Goal: Find specific page/section: Find specific page/section

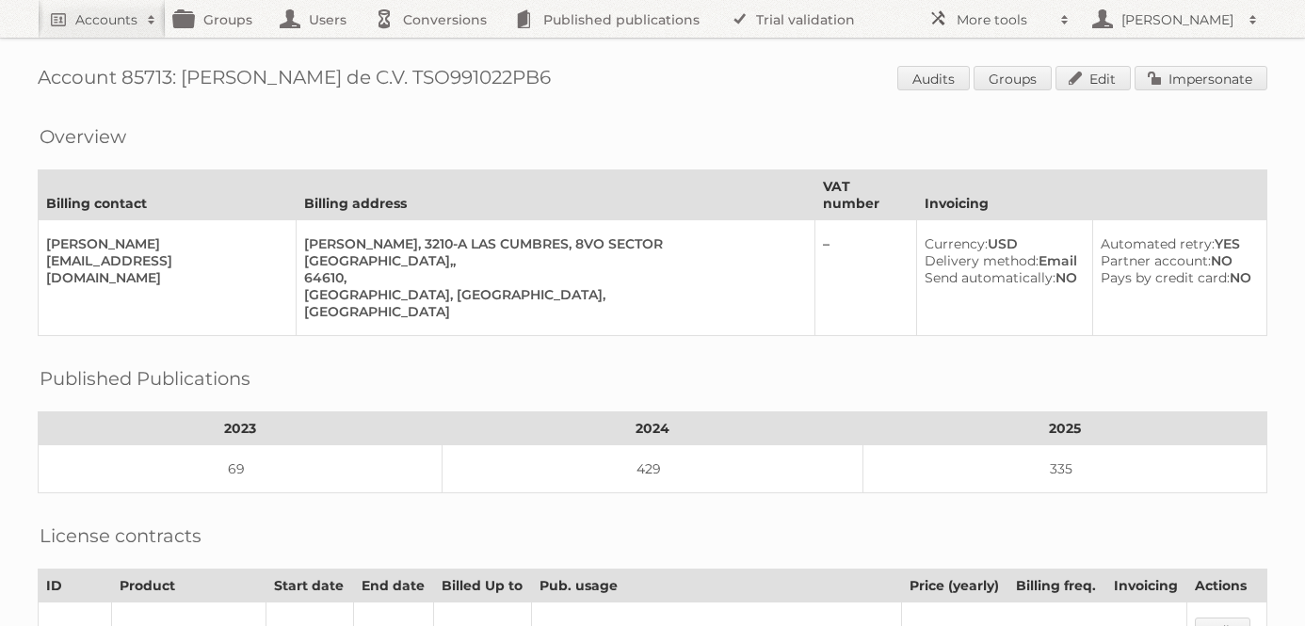
click at [86, 7] on link "Accounts" at bounding box center [102, 19] width 128 height 38
paste input"] "Paardekooper Horti"
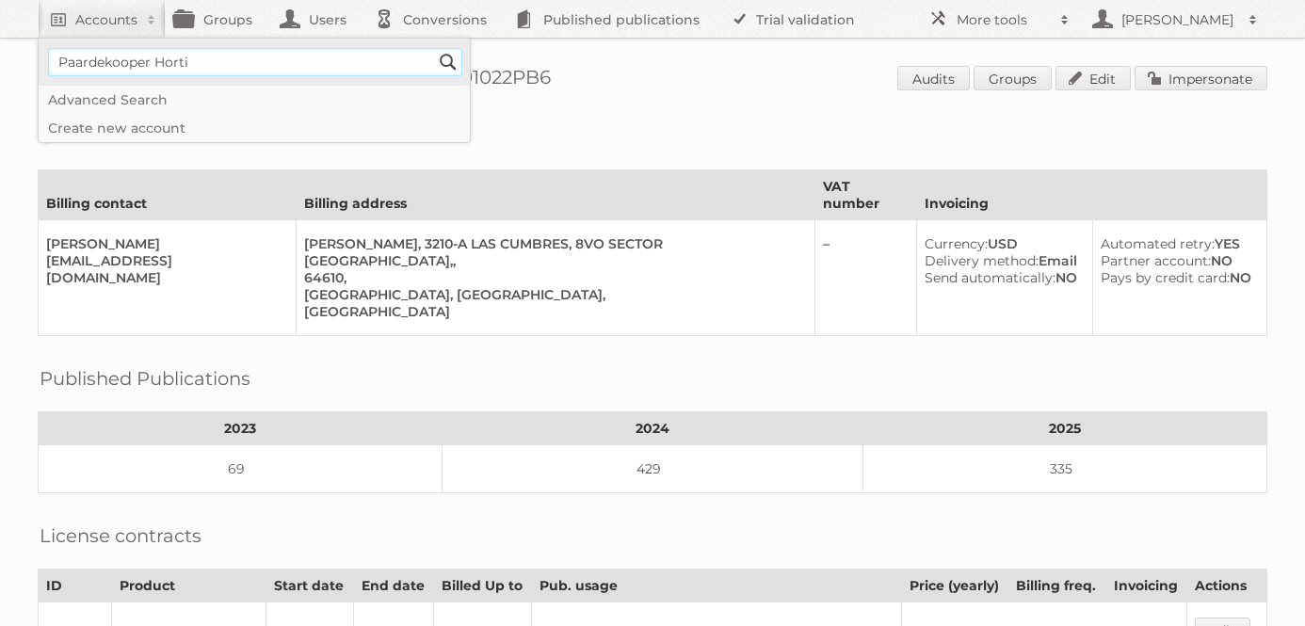
type input"] "Paardekooper Horti"
click at [434, 48] on input "Search" at bounding box center [448, 62] width 28 height 28
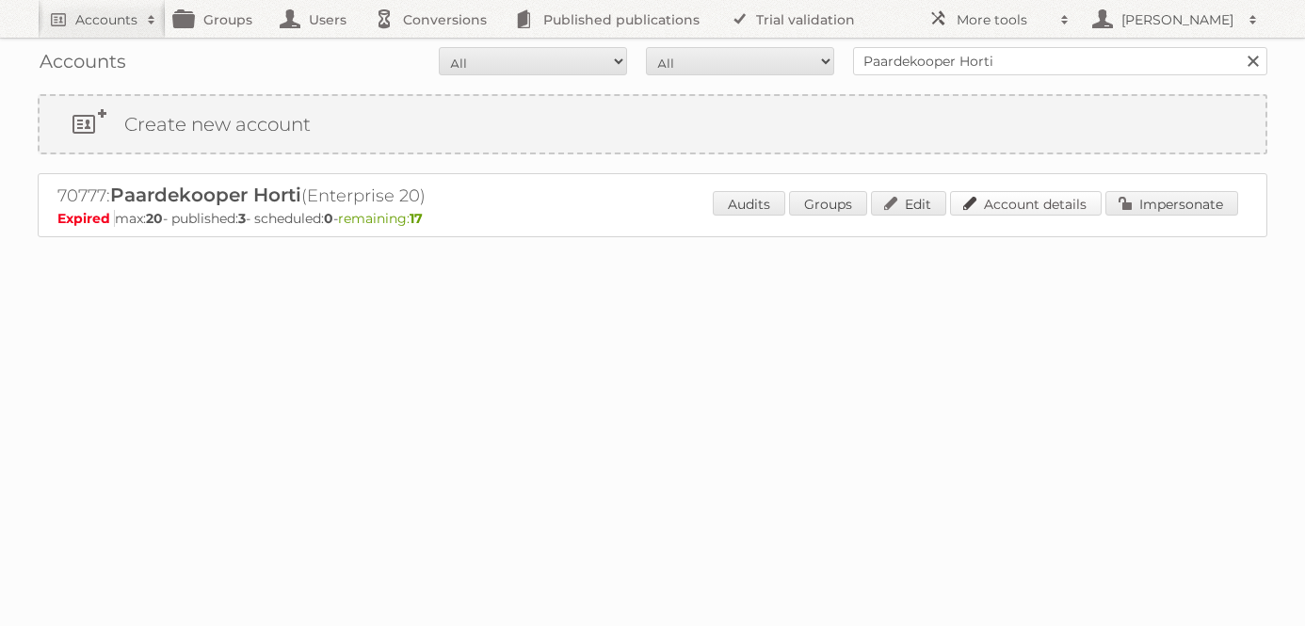
click at [1005, 211] on link "Account details" at bounding box center [1026, 203] width 152 height 24
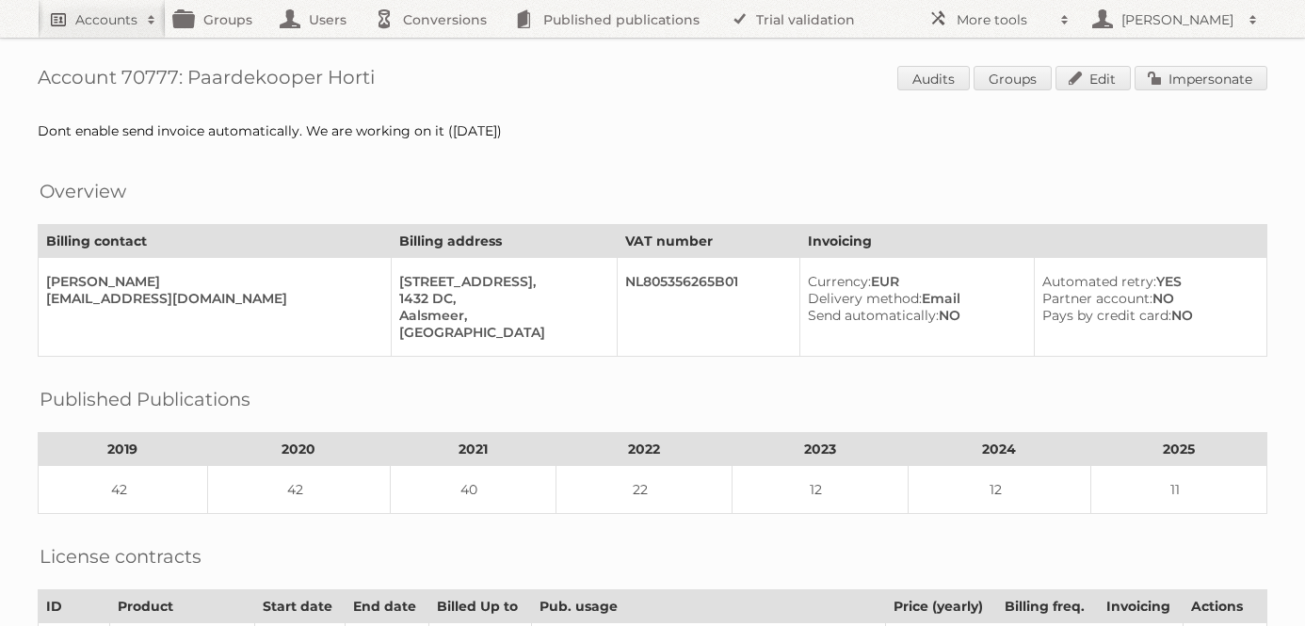
click at [109, 6] on link "Accounts" at bounding box center [102, 19] width 128 height 38
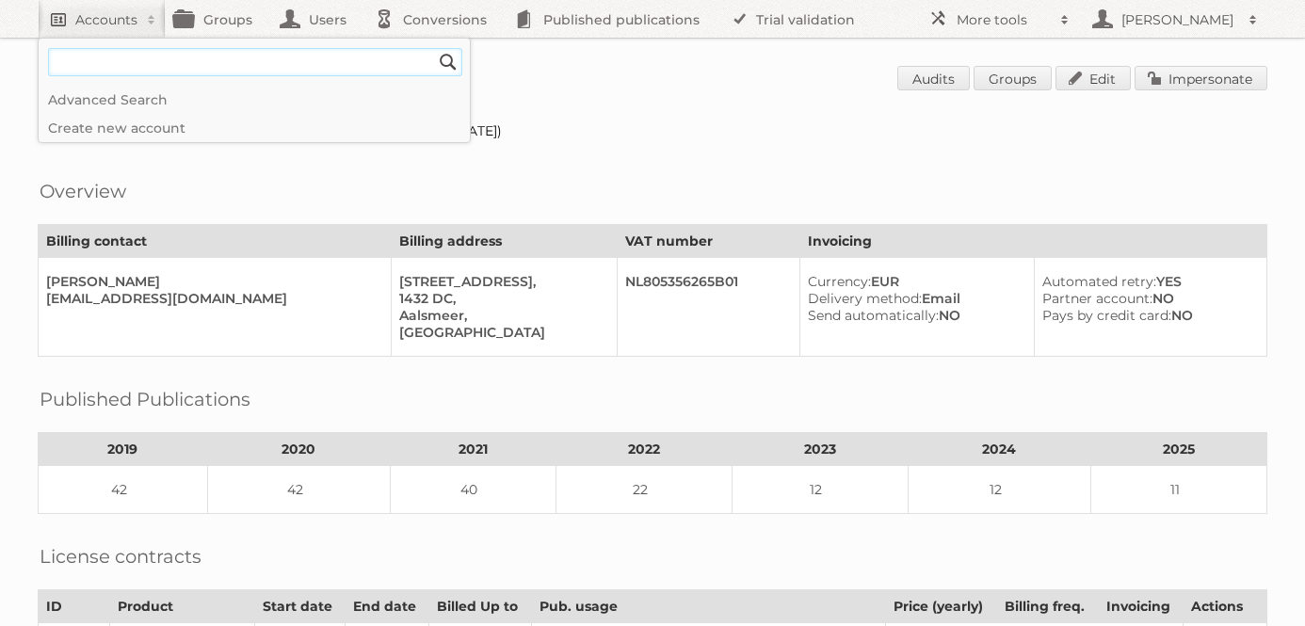
paste input"] "Groenrijk Retai"
type input"] "Groenrijk Retai"
click at [434, 48] on input "Search" at bounding box center [448, 62] width 28 height 28
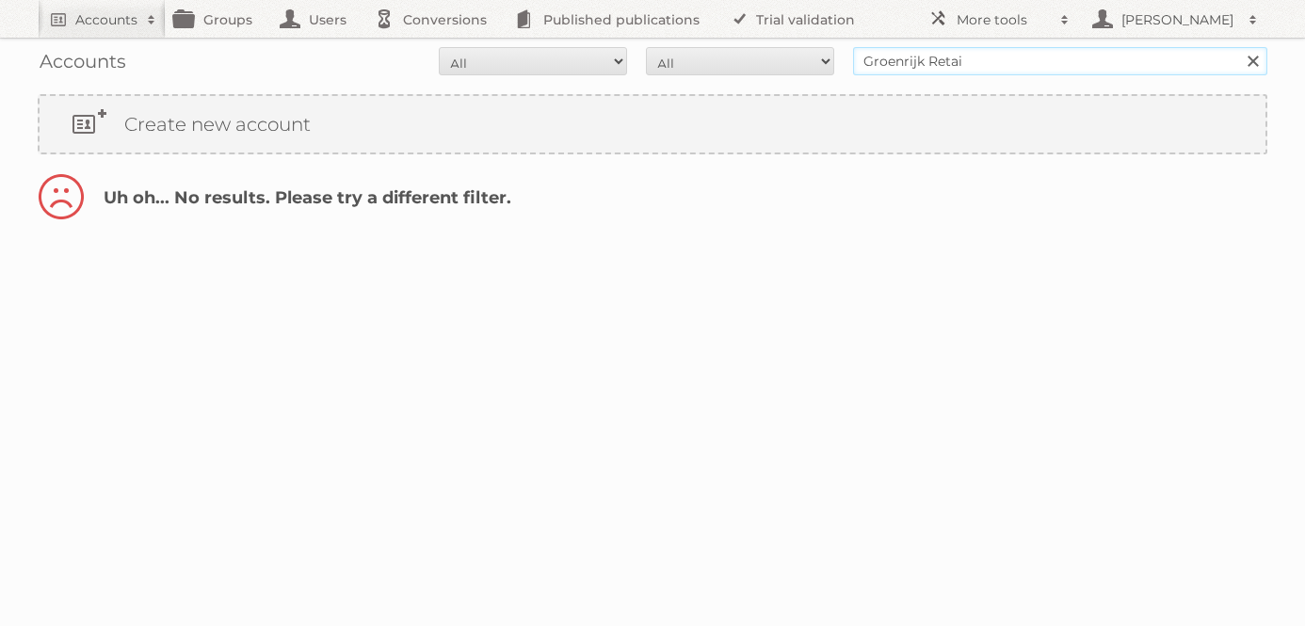
click at [1004, 62] on input "Groenrijk Retai" at bounding box center [1060, 61] width 414 height 28
type input "Groenrijk Reta"
click at [1238, 47] on input "Search" at bounding box center [1252, 61] width 28 height 28
drag, startPoint x: 974, startPoint y: 67, endPoint x: 874, endPoint y: 64, distance: 100.8
click at [874, 64] on input "Groenrijk Reta" at bounding box center [1060, 61] width 414 height 28
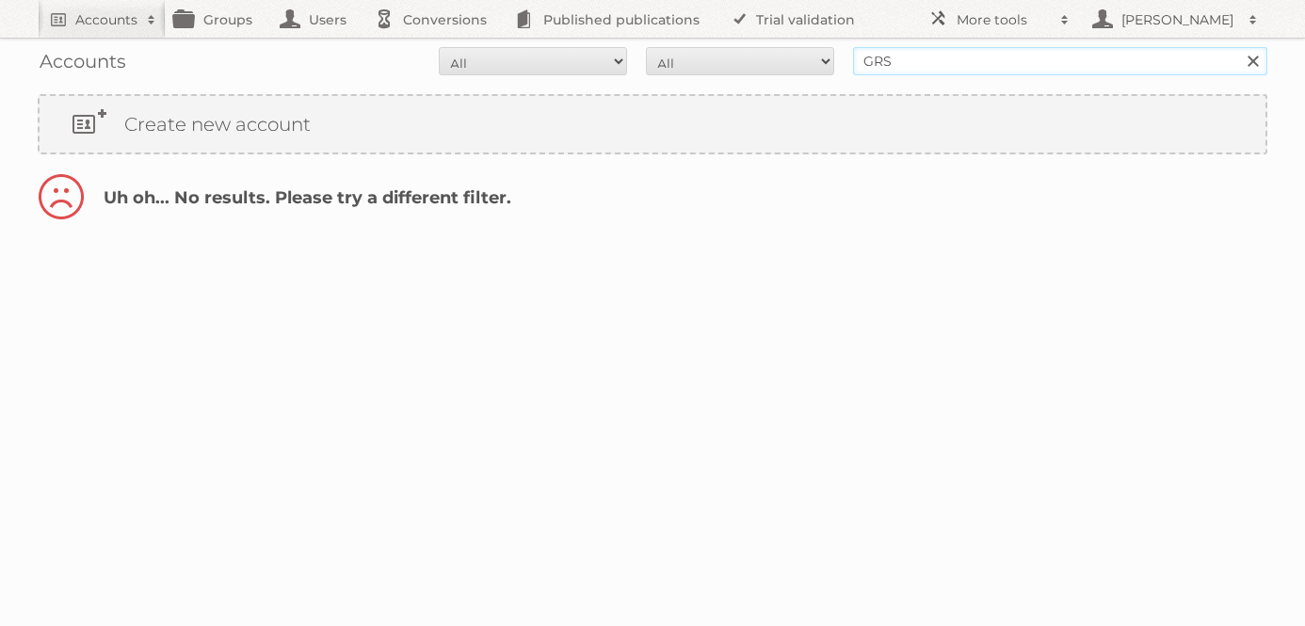
type input "grs retail"
click at [1238, 47] on input "Search" at bounding box center [1252, 61] width 28 height 28
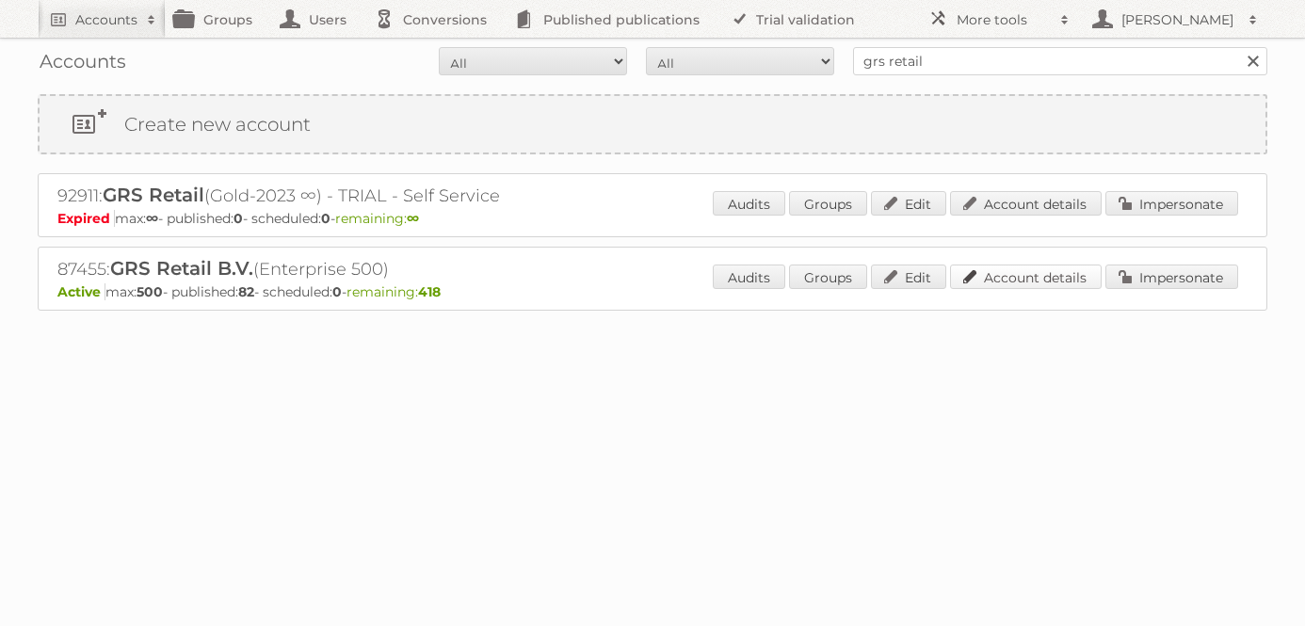
click at [983, 271] on link "Account details" at bounding box center [1026, 277] width 152 height 24
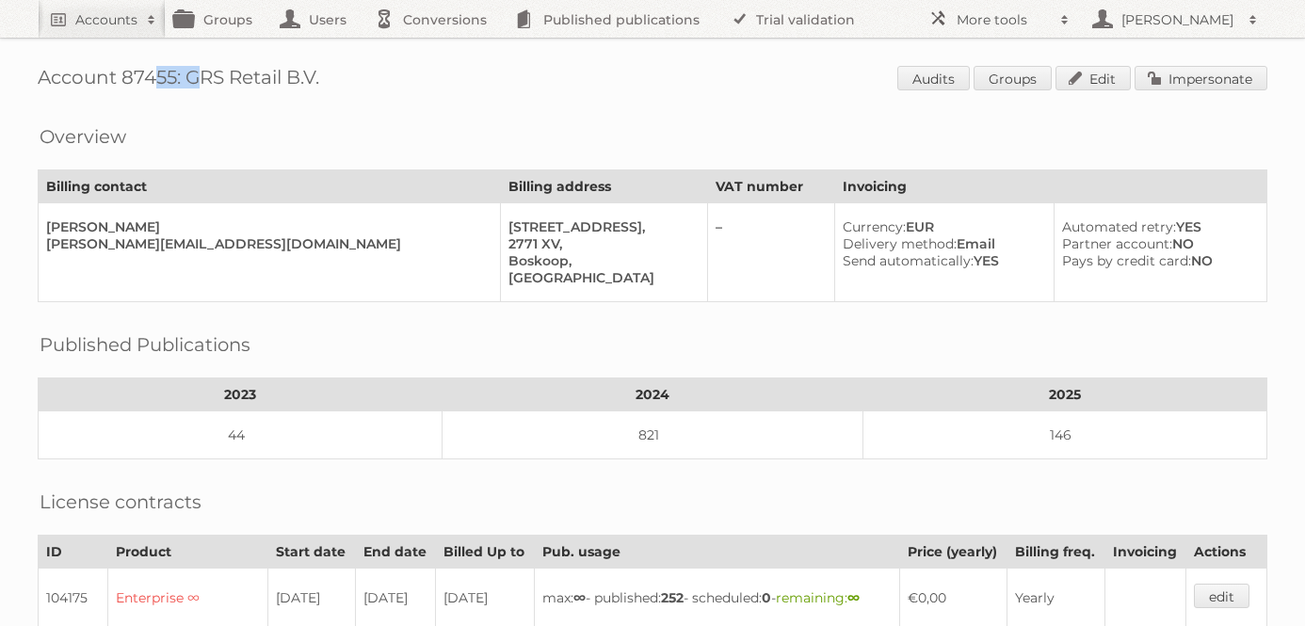
drag, startPoint x: 175, startPoint y: 73, endPoint x: 123, endPoint y: 73, distance: 51.8
click at [123, 73] on h1 "Account 87455: GRS Retail B.V. Audits Groups Edit Impersonate" at bounding box center [653, 80] width 1230 height 28
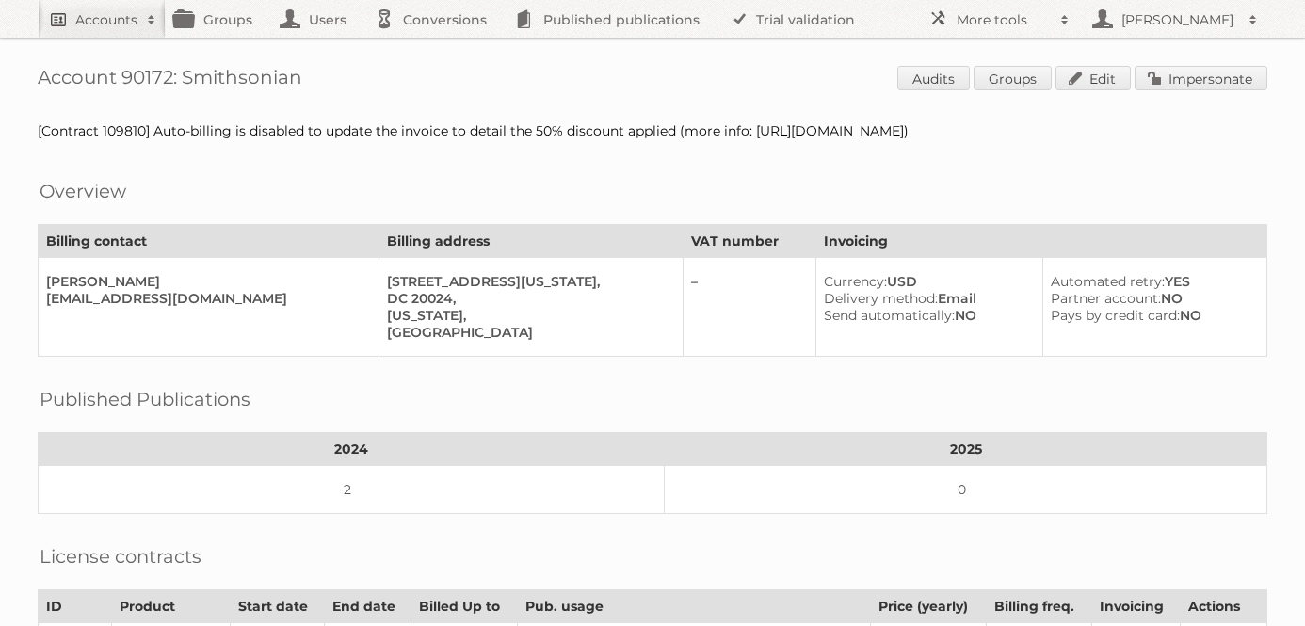
click at [116, 15] on h2 "Accounts" at bounding box center [106, 19] width 62 height 19
type input"] "soriana"
click at [434, 48] on input "Search" at bounding box center [448, 62] width 28 height 28
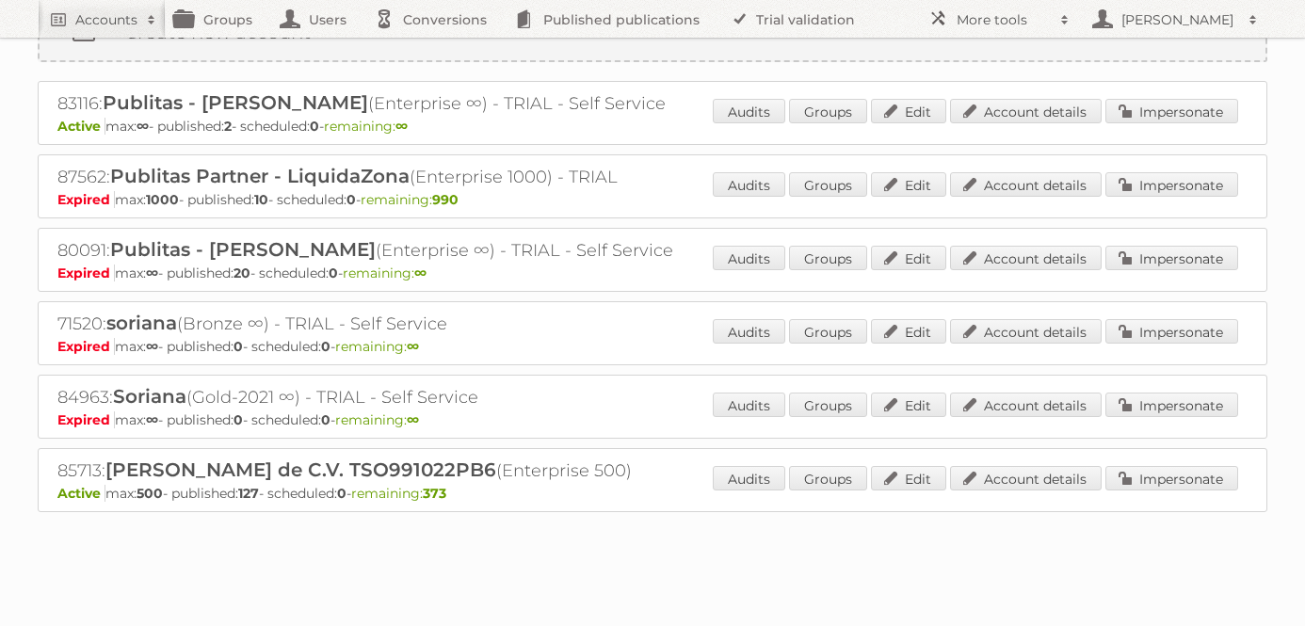
scroll to position [100, 0]
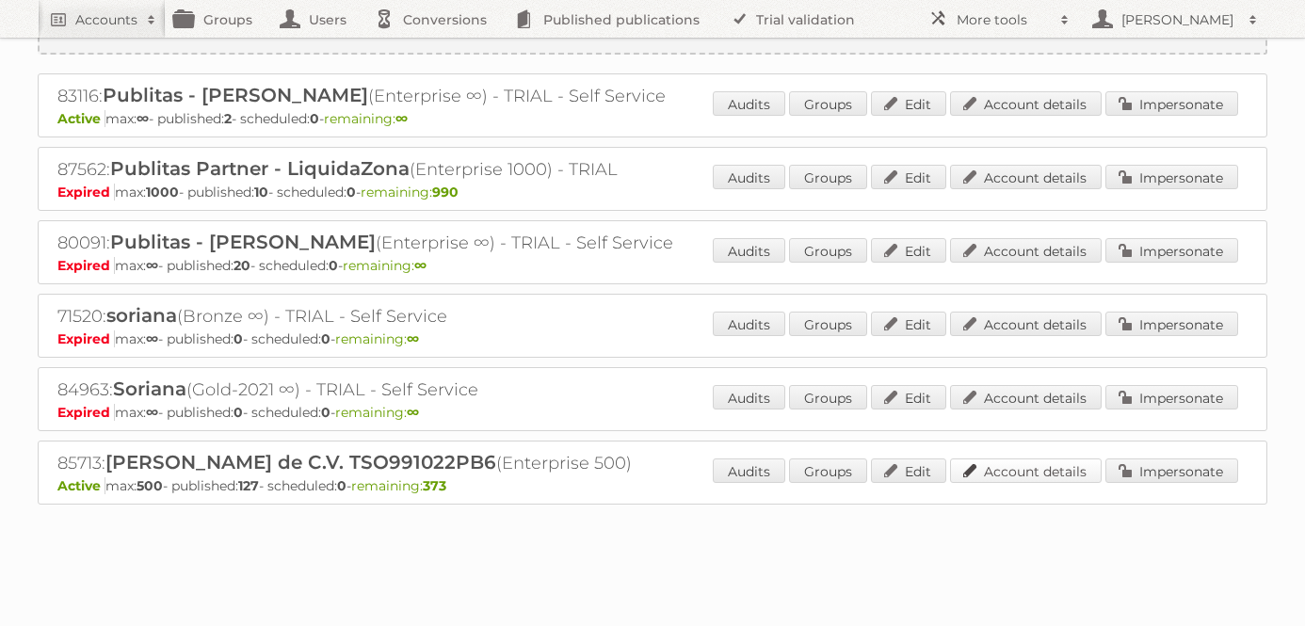
click at [1028, 466] on link "Account details" at bounding box center [1026, 470] width 152 height 24
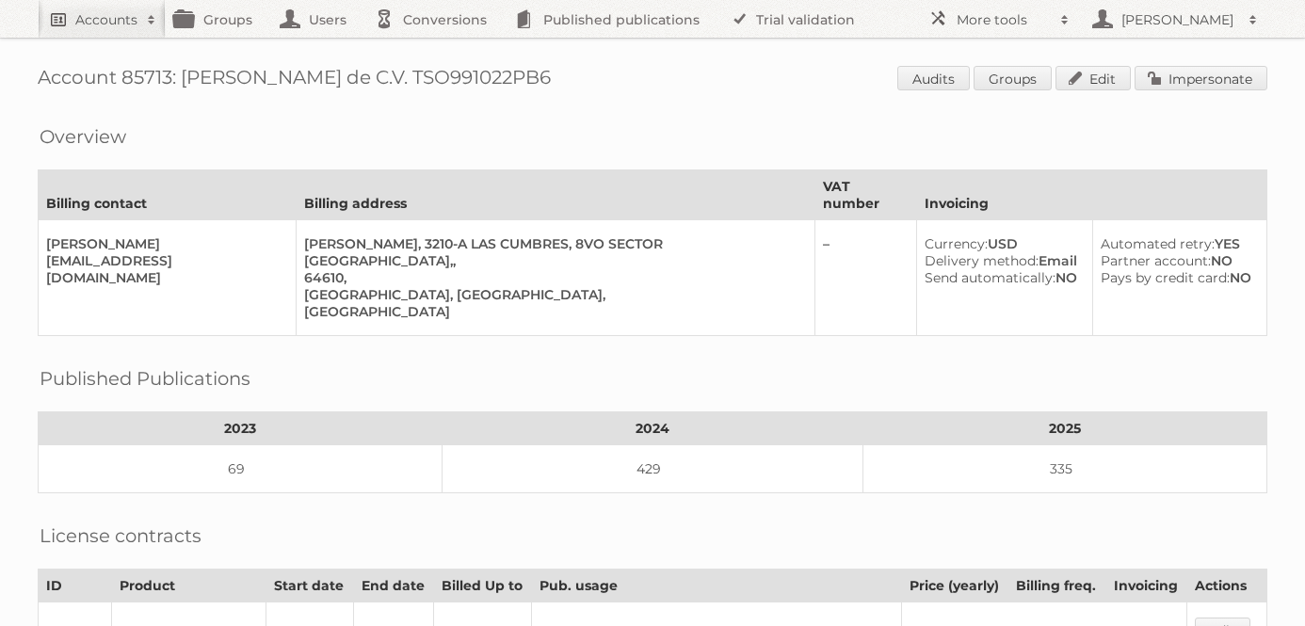
click at [104, 22] on h2 "Accounts" at bounding box center [106, 19] width 62 height 19
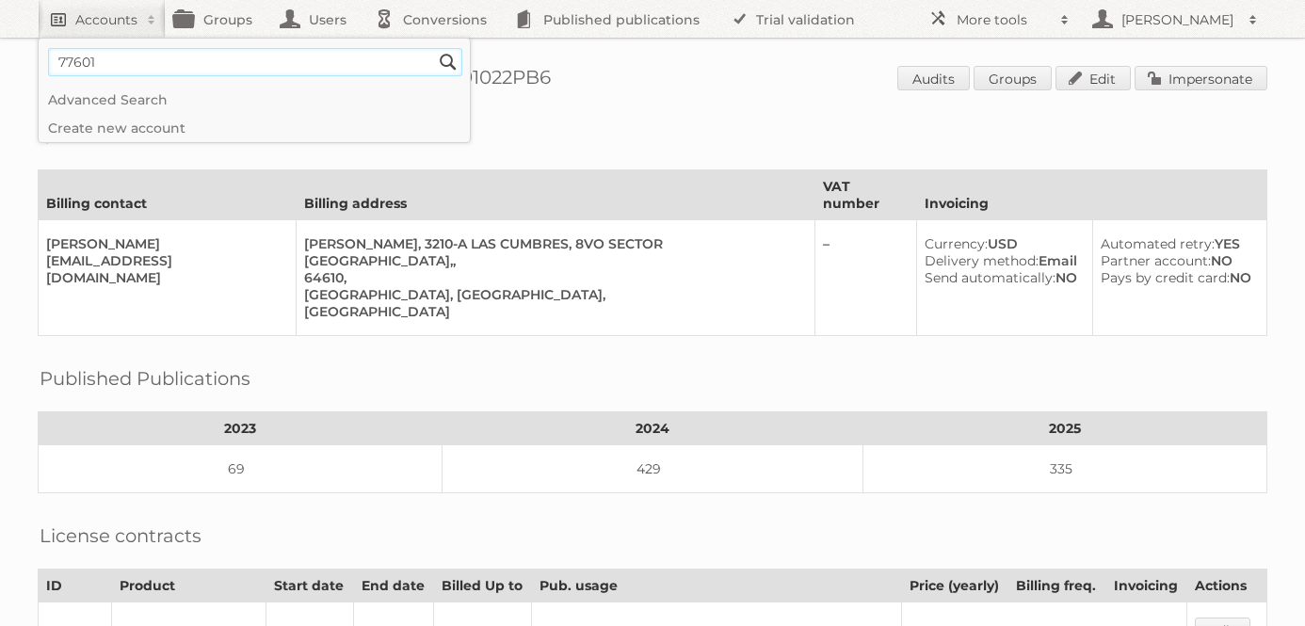
type input"] "77601"
click at [434, 48] on input "Search" at bounding box center [448, 62] width 28 height 28
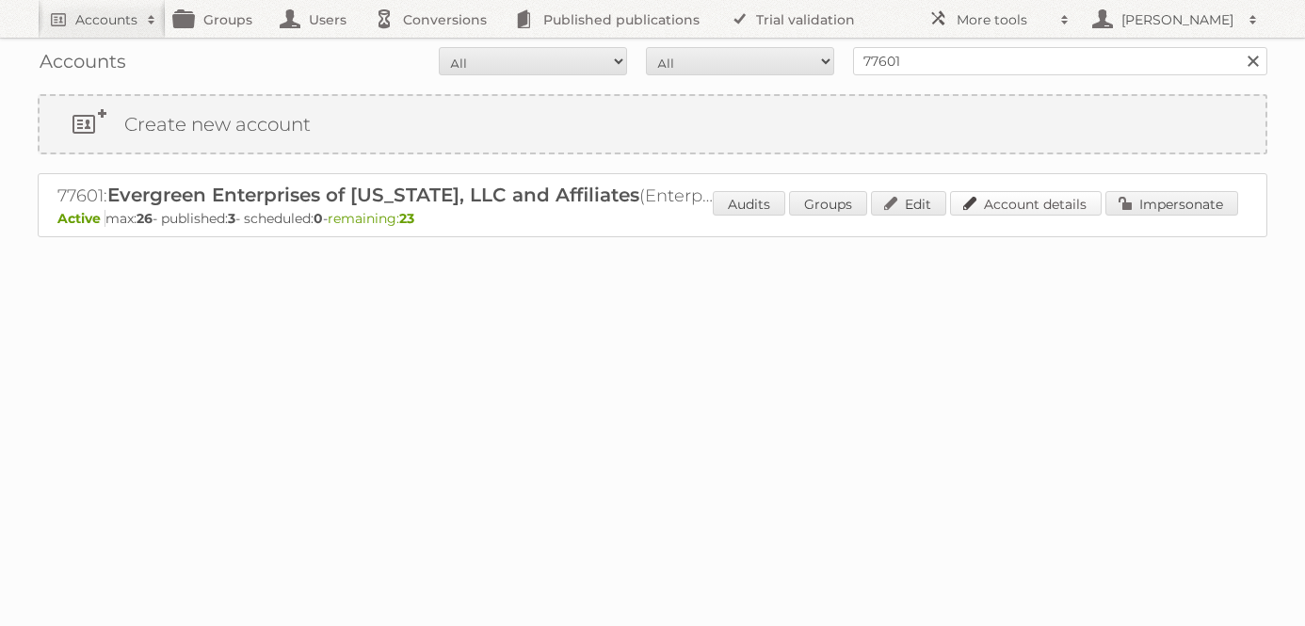
click at [996, 203] on link "Account details" at bounding box center [1026, 203] width 152 height 24
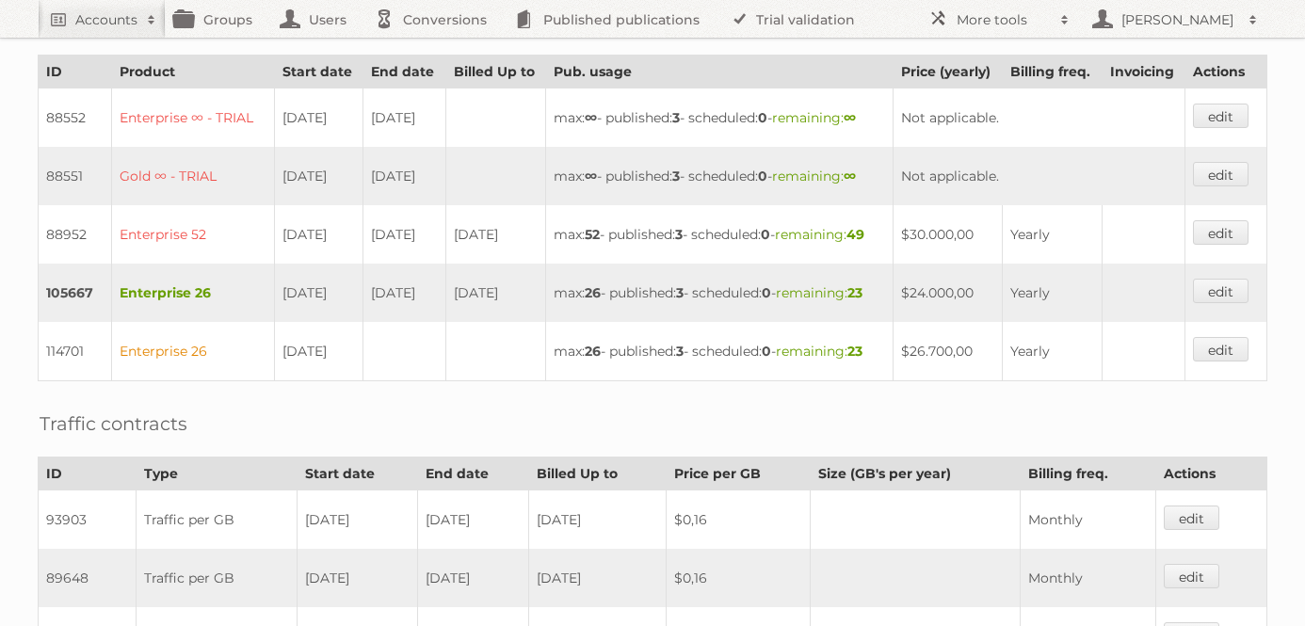
scroll to position [605, 0]
